Goal: Register for event/course

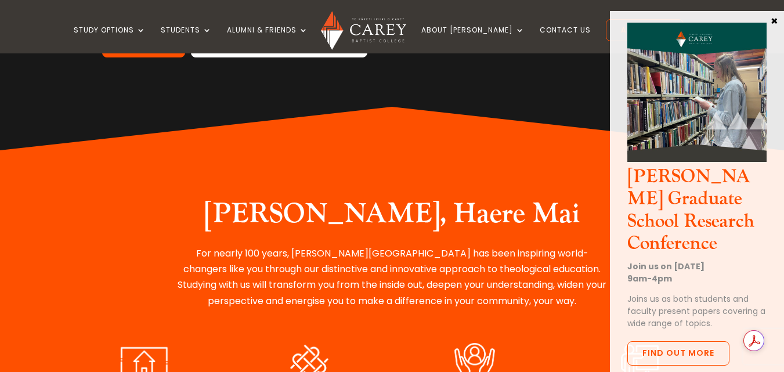
scroll to position [348, 0]
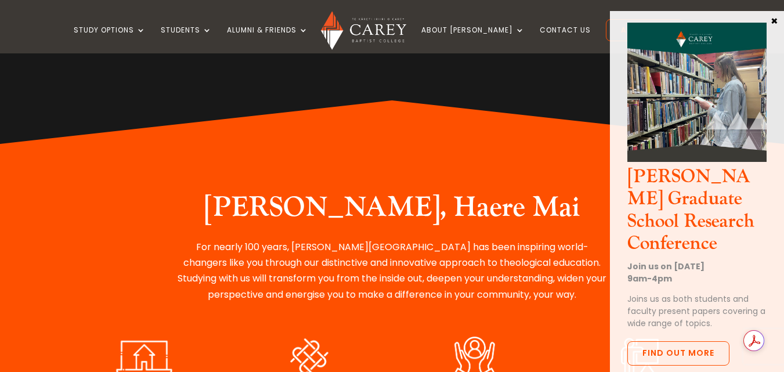
click at [777, 17] on button "×" at bounding box center [774, 20] width 12 height 10
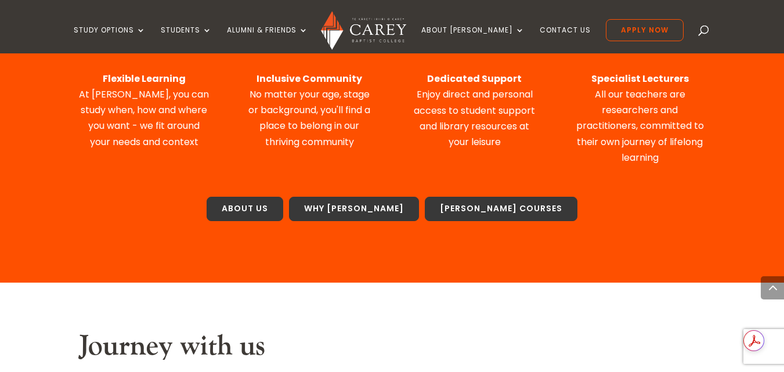
scroll to position [696, 0]
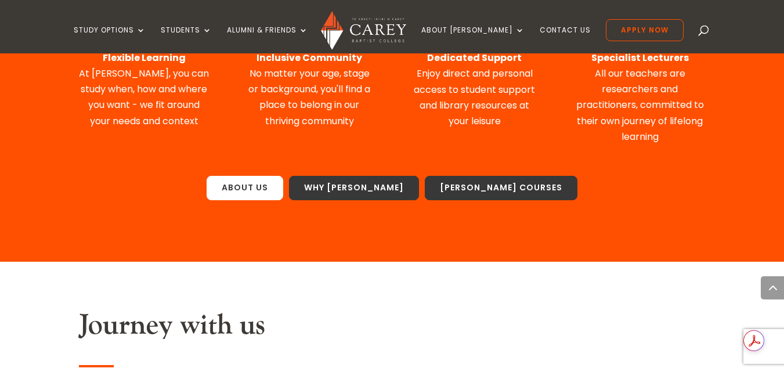
click at [283, 189] on link "About Us" at bounding box center [244, 188] width 77 height 24
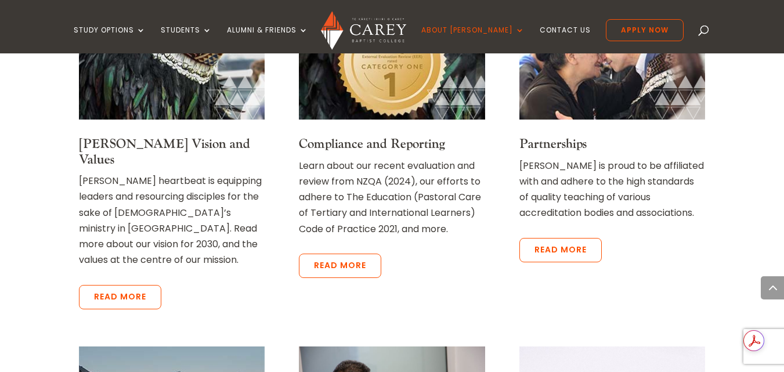
scroll to position [2262, 0]
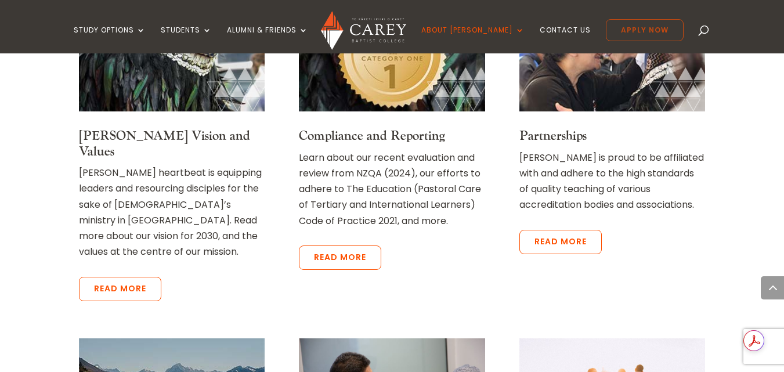
click at [630, 31] on link "Apply Now" at bounding box center [645, 30] width 78 height 22
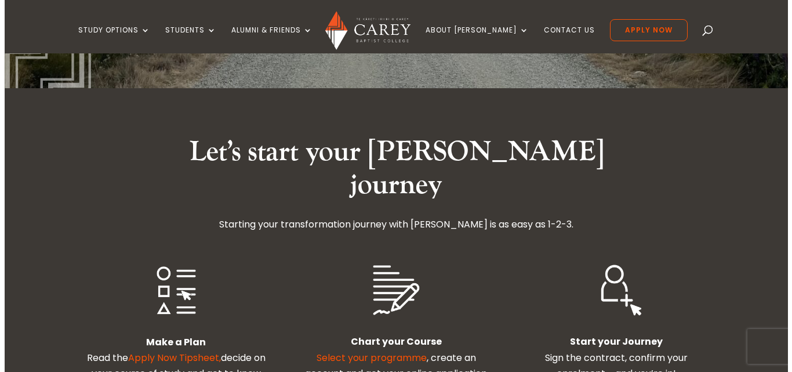
scroll to position [290, 0]
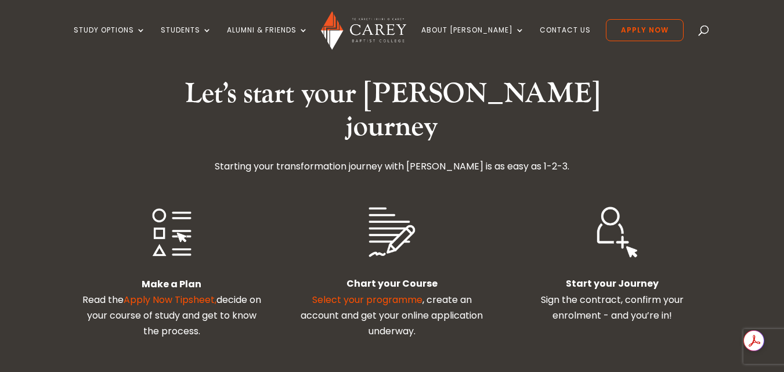
click at [383, 293] on link "Select your programme" at bounding box center [367, 299] width 110 height 13
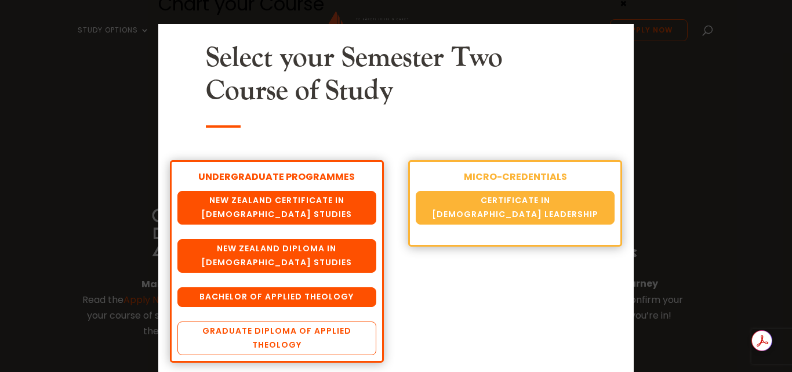
scroll to position [25, 0]
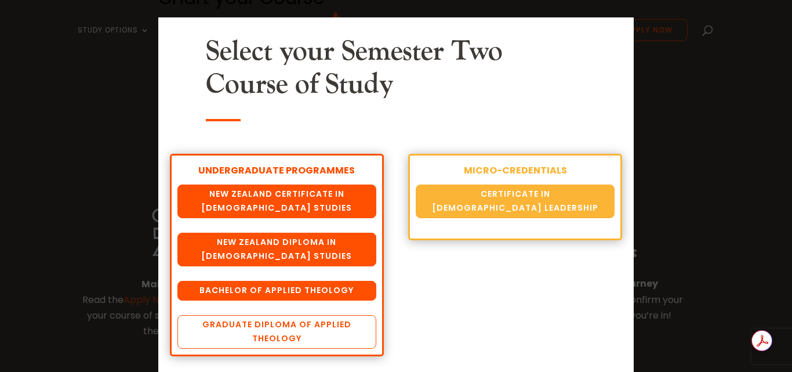
click at [291, 334] on link "Graduate Diploma of Applied Theology" at bounding box center [276, 332] width 198 height 34
